Goal: Information Seeking & Learning: Learn about a topic

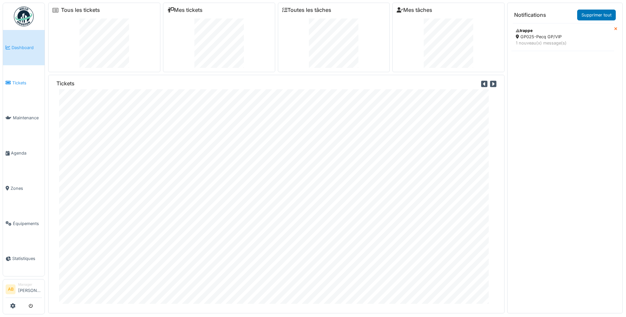
click at [16, 86] on link "Tickets" at bounding box center [24, 82] width 42 height 35
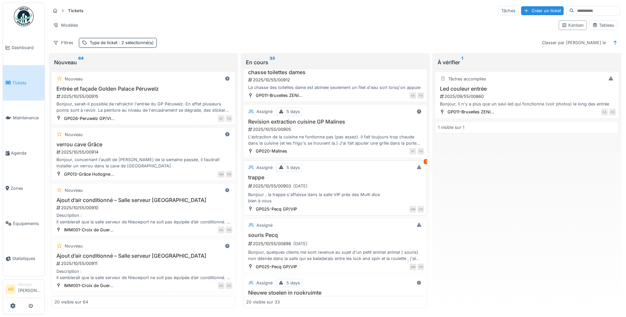
click at [364, 189] on div "2025/10/55/00903 31/10/2025" at bounding box center [335, 186] width 177 height 8
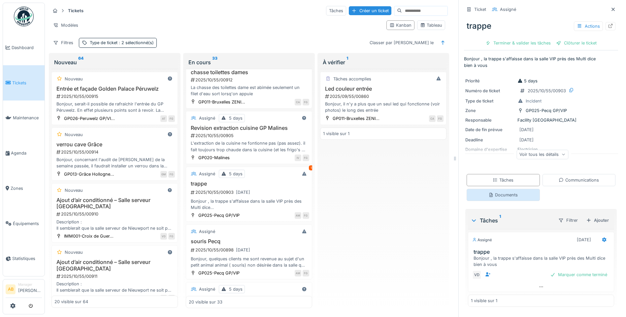
click at [521, 194] on div "Documents" at bounding box center [503, 195] width 73 height 12
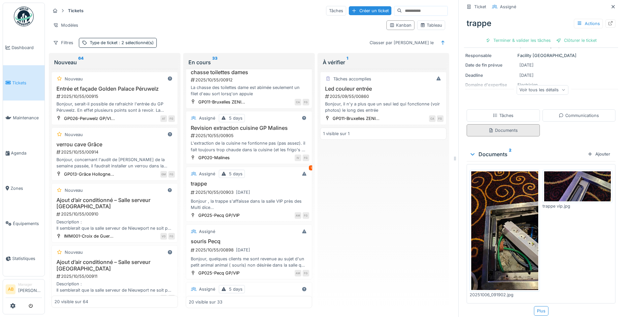
scroll to position [66, 0]
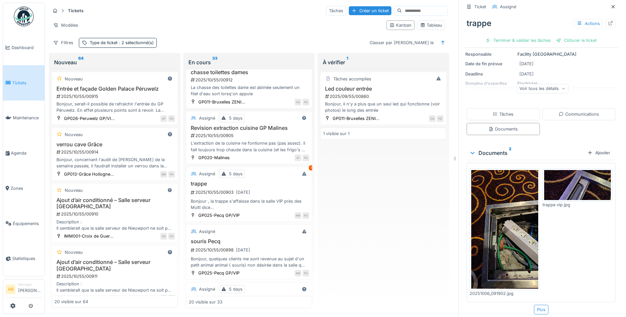
click at [483, 213] on img at bounding box center [504, 229] width 67 height 118
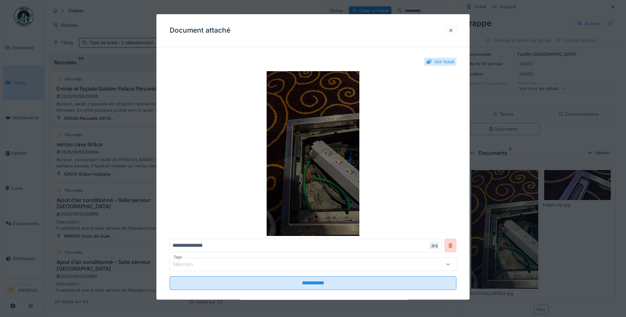
click at [329, 180] on img at bounding box center [313, 153] width 287 height 165
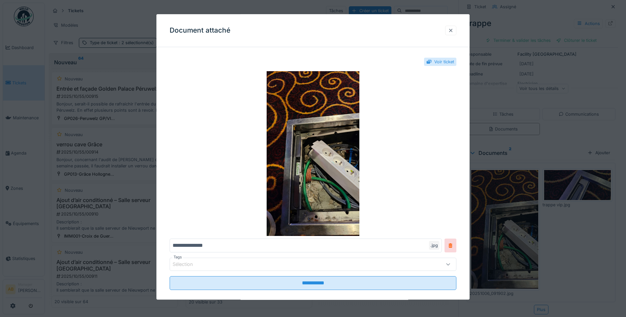
click at [453, 30] on div at bounding box center [450, 30] width 5 height 6
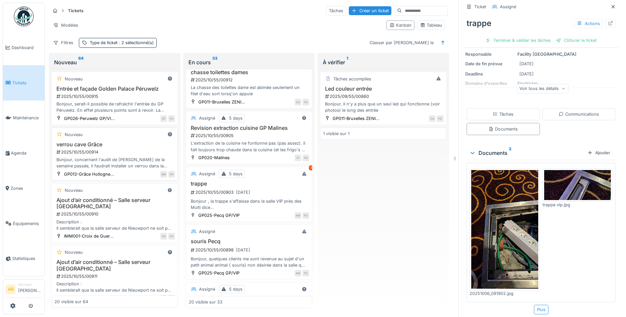
scroll to position [0, 0]
click at [262, 186] on h3 "trappe" at bounding box center [249, 184] width 120 height 6
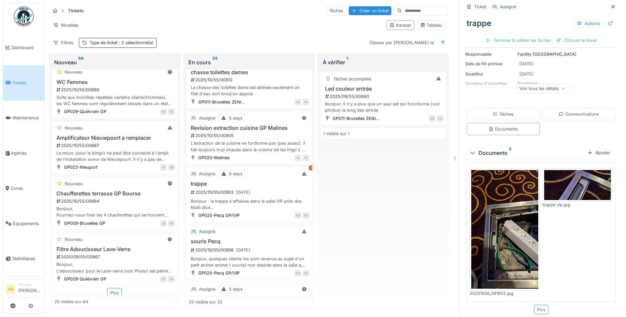
scroll to position [897, 0]
click at [125, 160] on div "Le micro (pour le bingo) ne peut être connecté à l'ampli de l'installation sono…" at bounding box center [114, 154] width 120 height 13
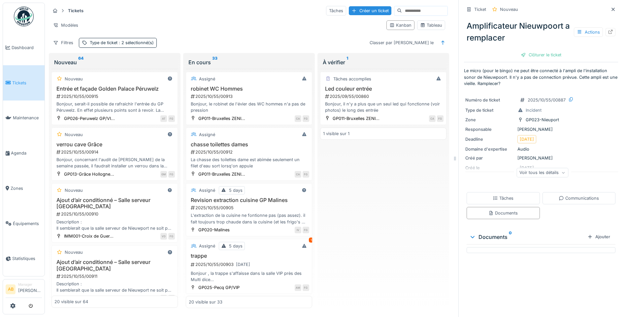
click at [28, 22] on img at bounding box center [24, 17] width 20 height 20
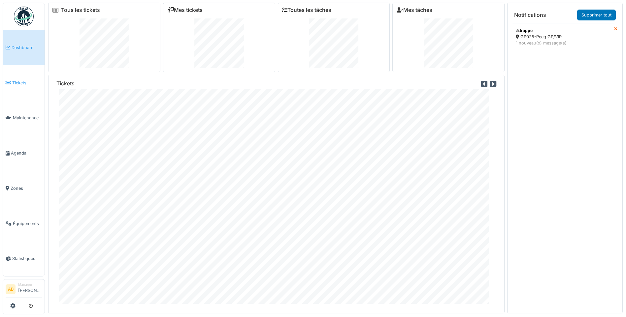
click at [12, 84] on span "Tickets" at bounding box center [27, 83] width 30 height 6
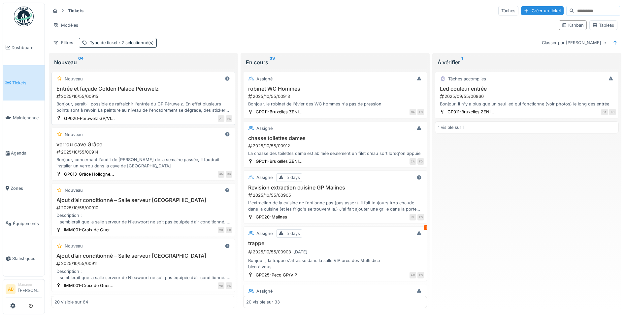
click at [154, 111] on div "Bonjour, serait-il possible de rafraichir l'entrée du GP Péruwelz. En effet plu…" at bounding box center [143, 107] width 178 height 13
